Goal: Task Accomplishment & Management: Manage account settings

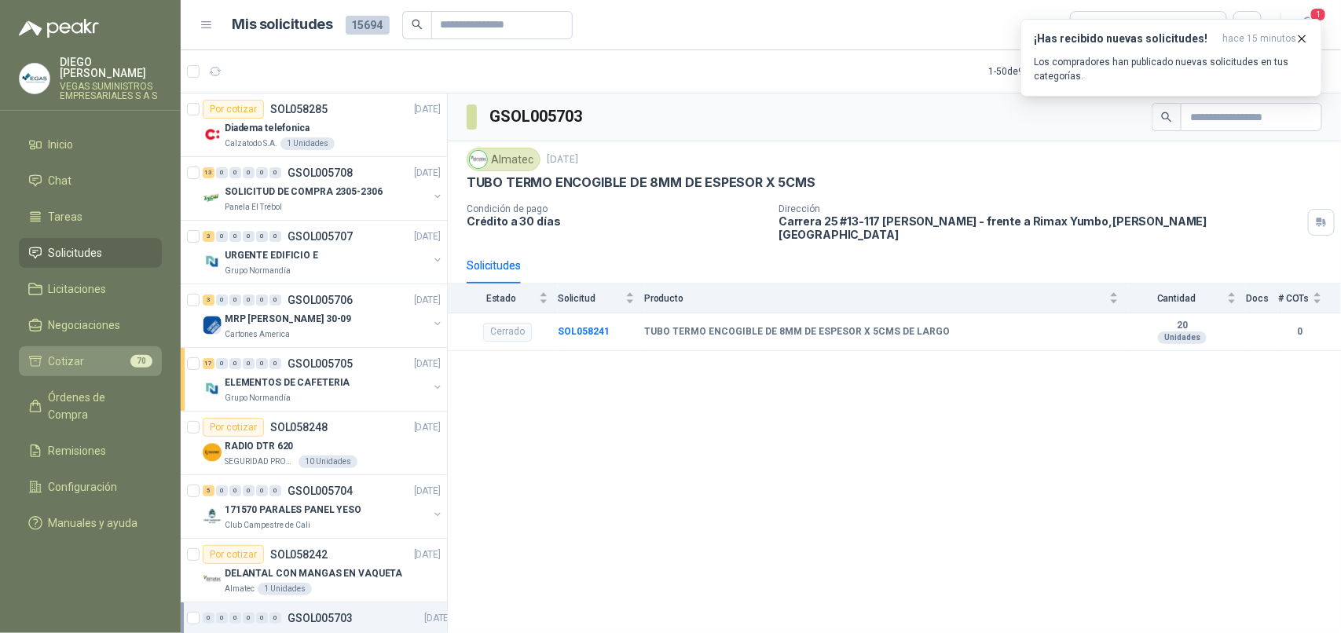
click at [84, 346] on link "Cotizar 70" at bounding box center [90, 361] width 143 height 30
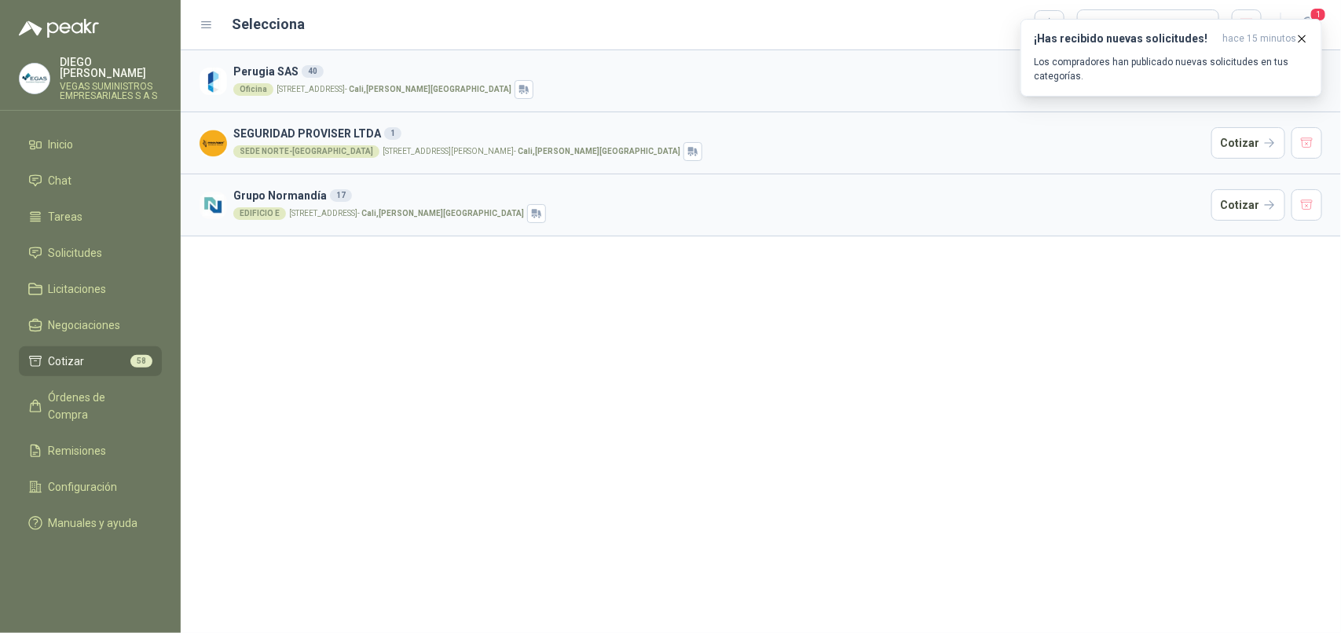
click at [91, 244] on span "Solicitudes" at bounding box center [76, 252] width 54 height 17
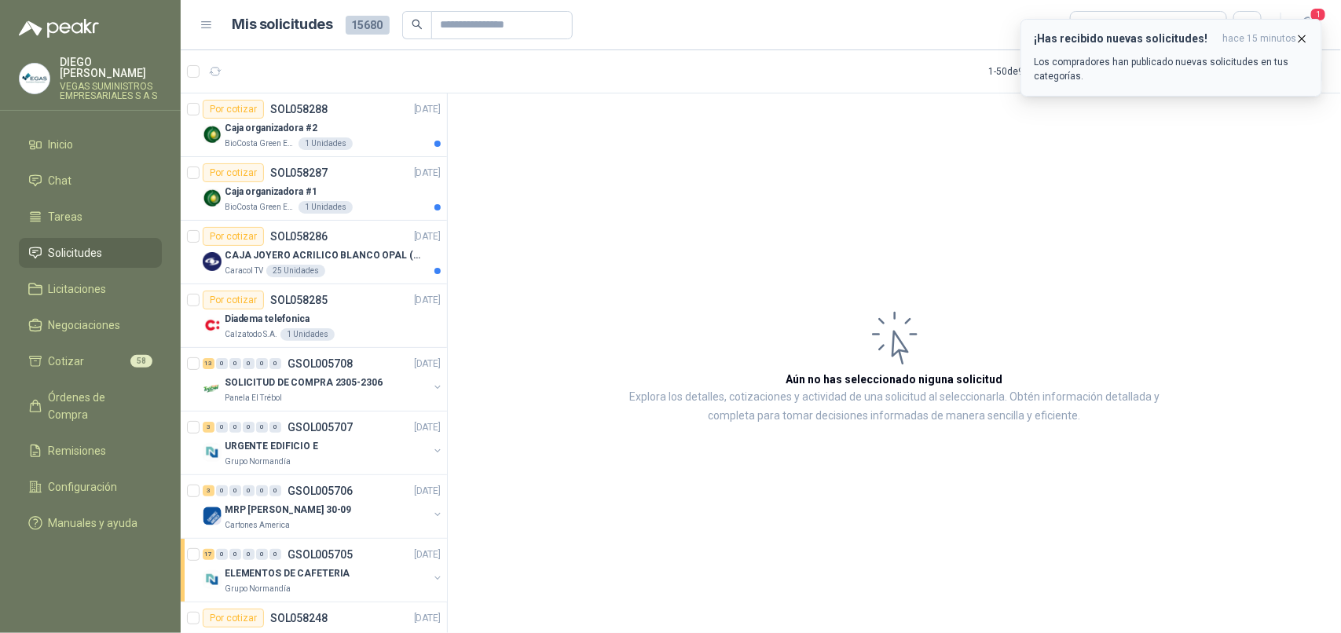
click at [1186, 69] on p "Los compradores han publicado nuevas solicitudes en tus categorías." at bounding box center [1171, 69] width 275 height 28
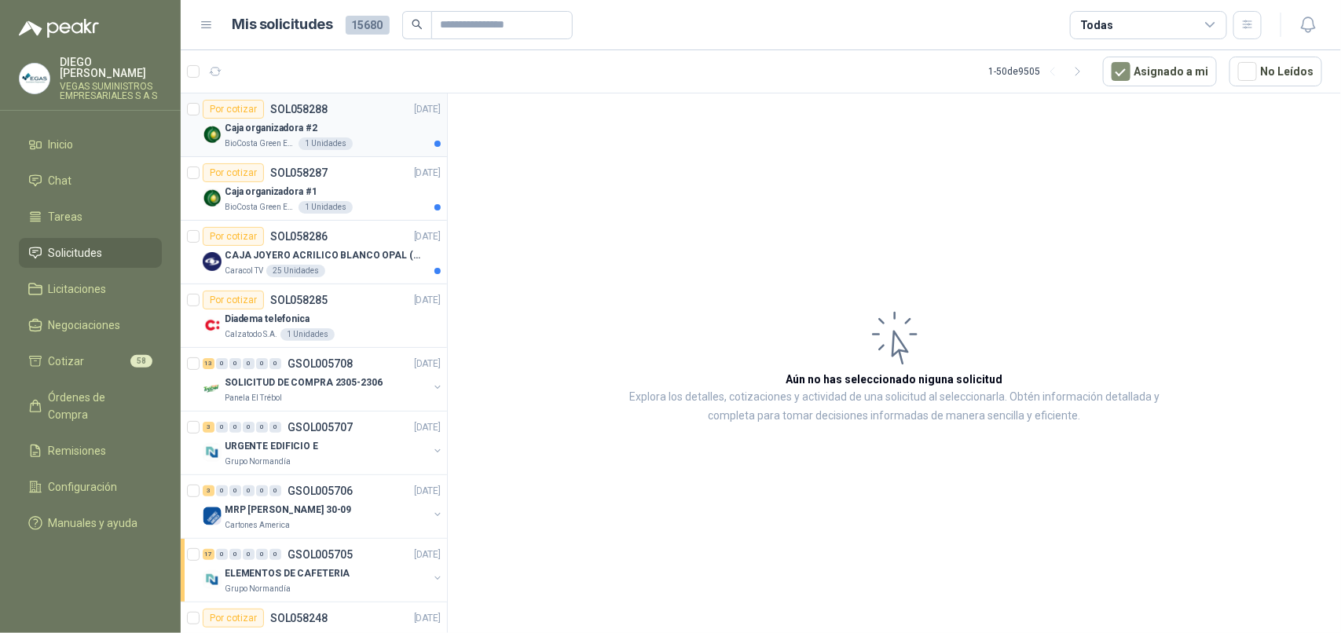
click at [263, 142] on p "BioCosta Green Energy S.A.S" at bounding box center [260, 143] width 71 height 13
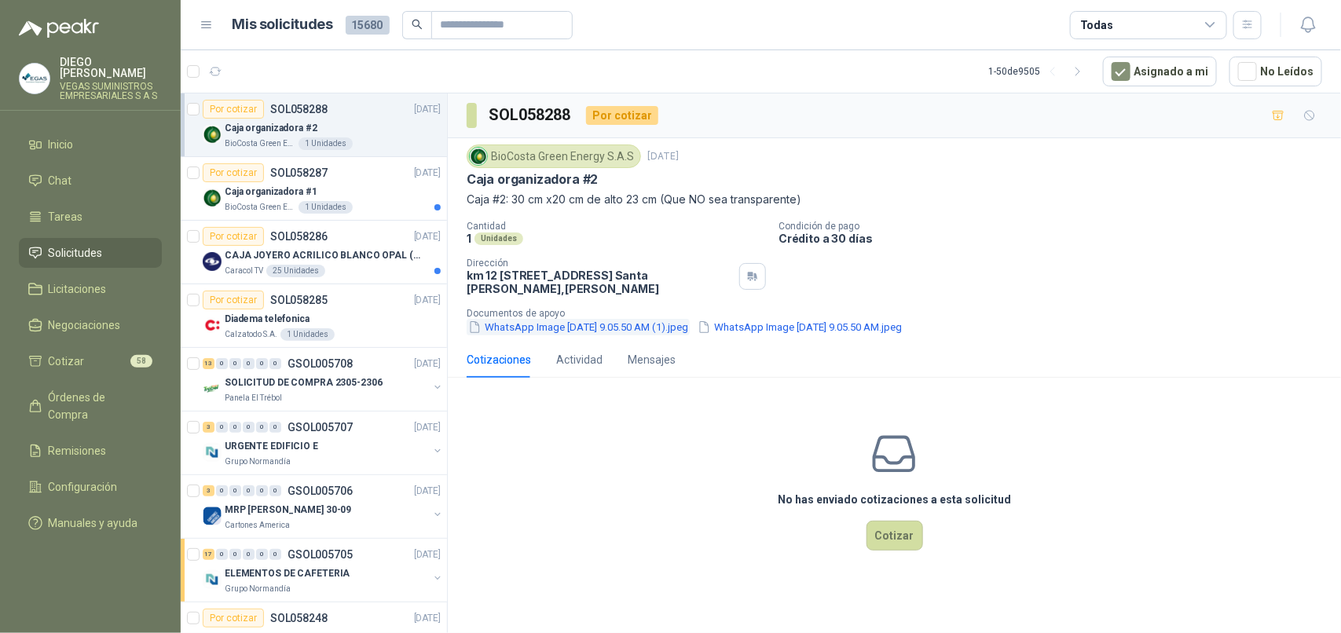
click at [522, 324] on button "WhatsApp Image [DATE] 9.05.50 AM (1).jpeg" at bounding box center [578, 327] width 223 height 16
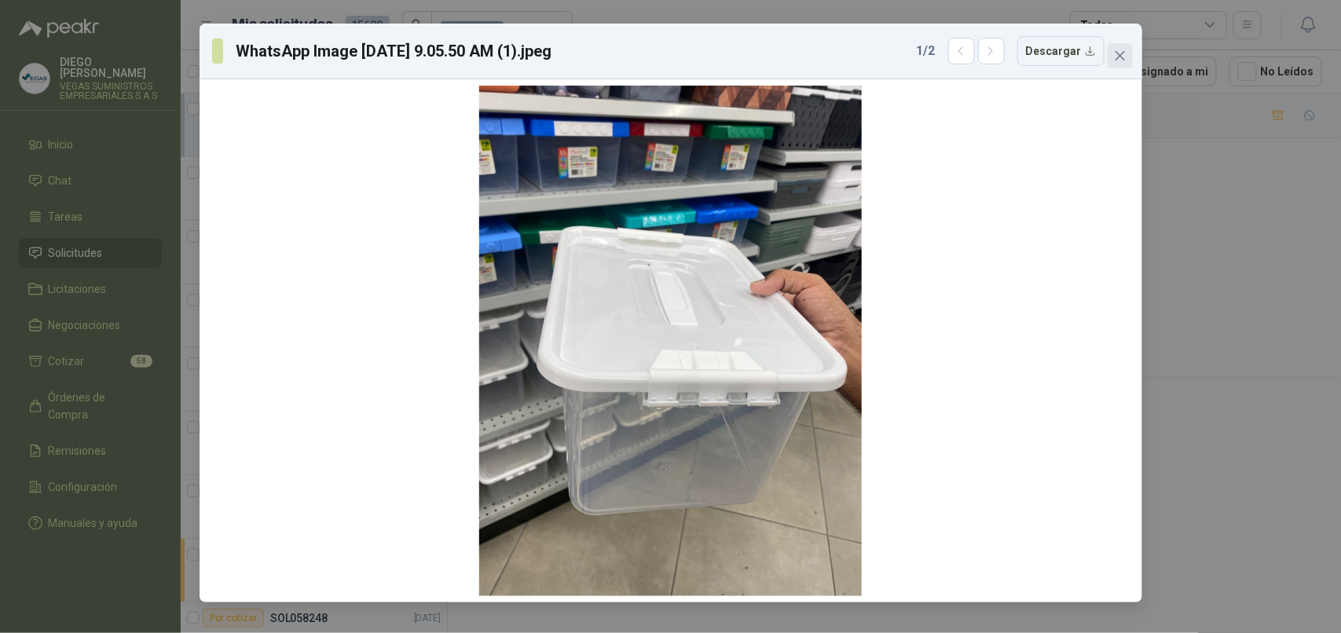
click at [1122, 56] on icon "close" at bounding box center [1120, 55] width 13 height 13
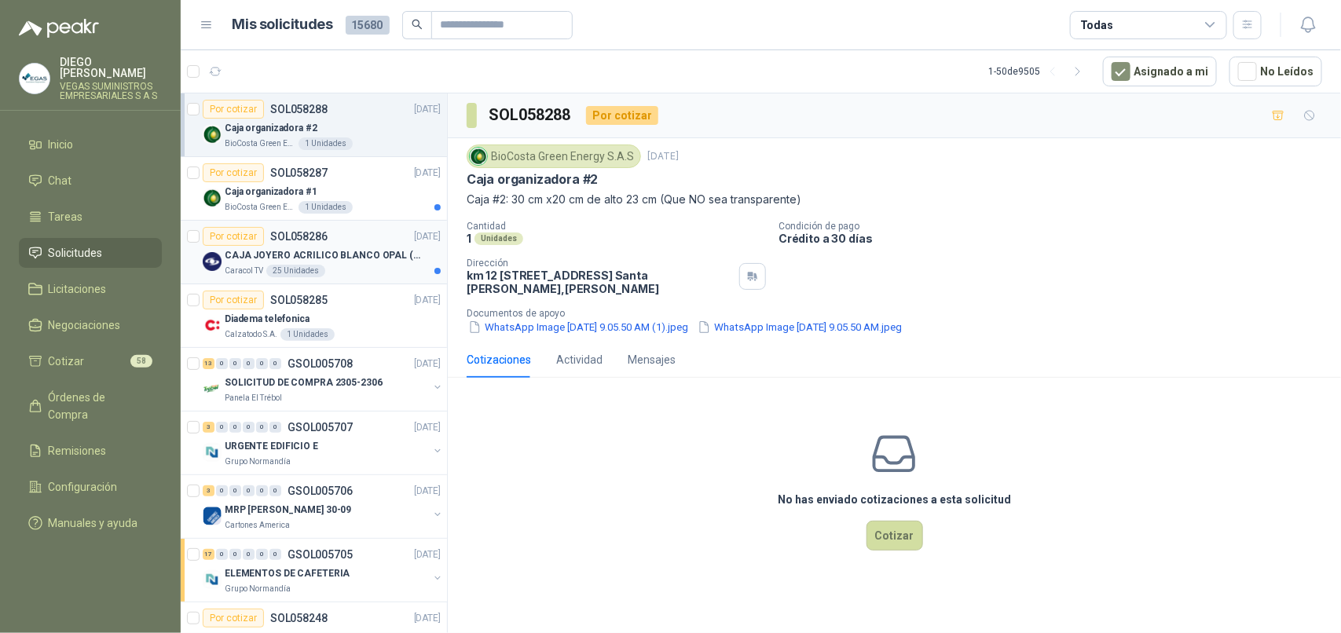
click at [357, 264] on div "CAJA JOYERO ACRILICO BLANCO OPAL (En el adjunto mas detalle)" at bounding box center [333, 255] width 216 height 19
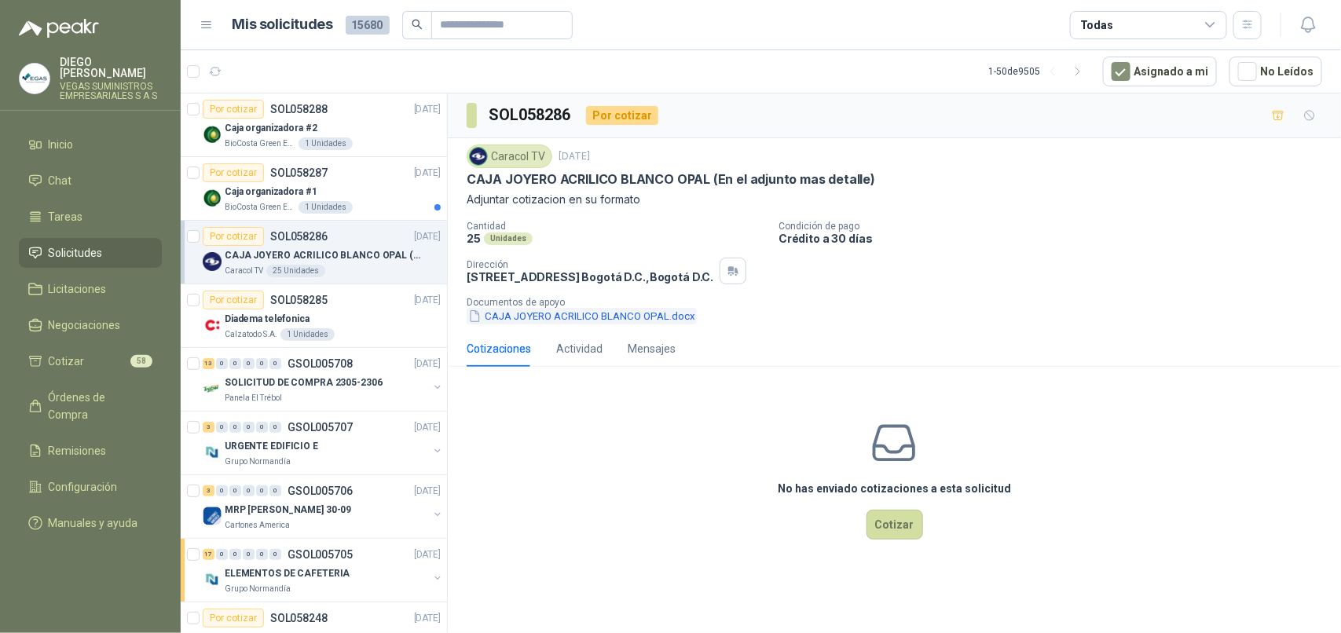
click at [532, 319] on button "CAJA JOYERO ACRILICO BLANCO OPAL.docx" at bounding box center [582, 316] width 230 height 16
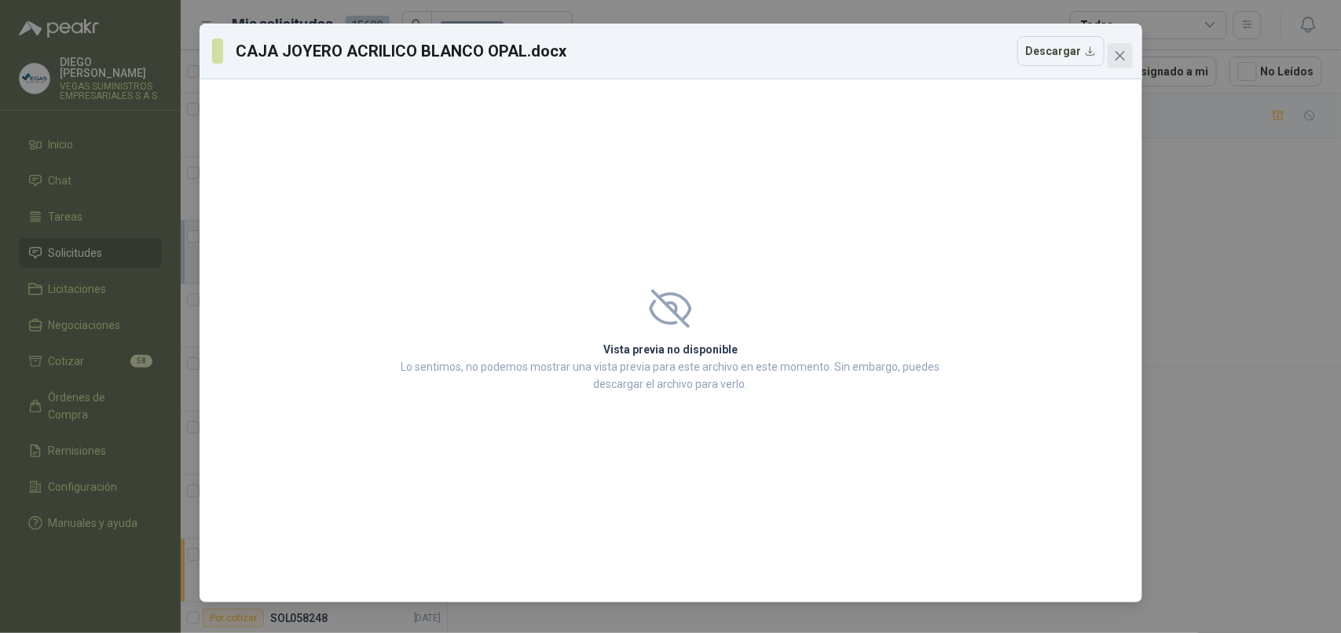
click at [1114, 53] on icon "close" at bounding box center [1120, 55] width 13 height 13
